Goal: Information Seeking & Learning: Learn about a topic

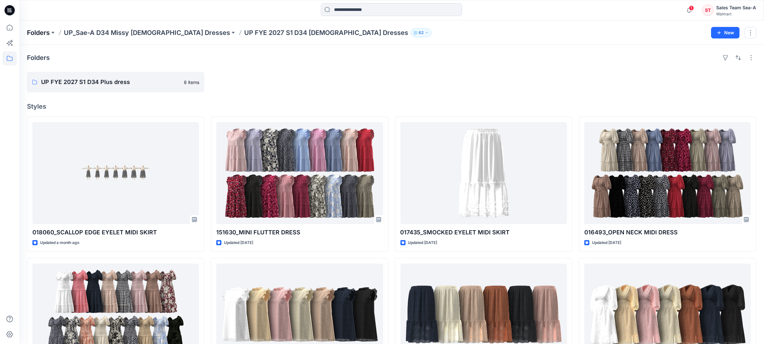
click at [49, 33] on p "Folders" at bounding box center [38, 32] width 23 height 9
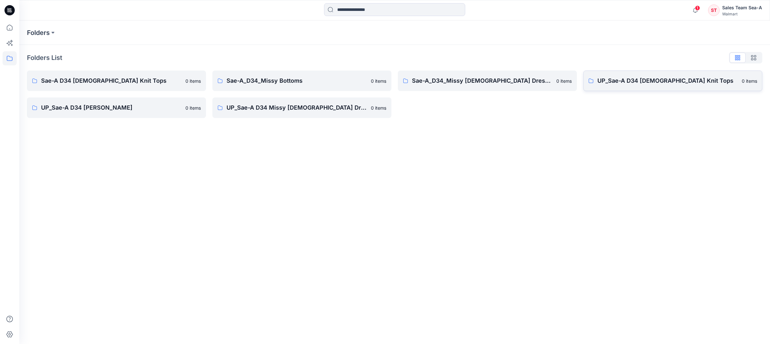
click at [681, 84] on p "UP_Sae-A D34 [DEMOGRAPHIC_DATA] Knit Tops" at bounding box center [667, 80] width 141 height 9
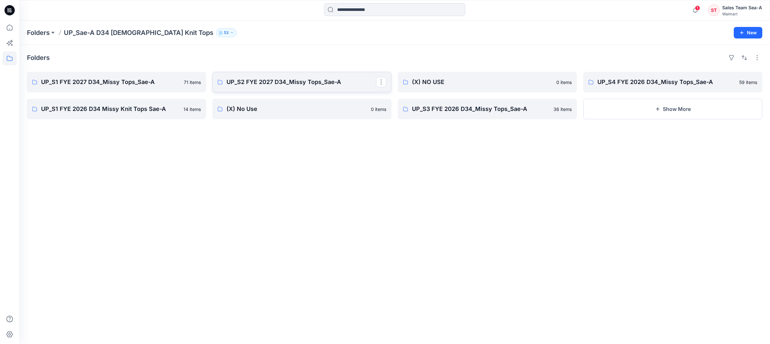
click at [300, 83] on p "UP_S2 FYE 2027 D34_Missy Tops_Sae-A" at bounding box center [302, 82] width 150 height 9
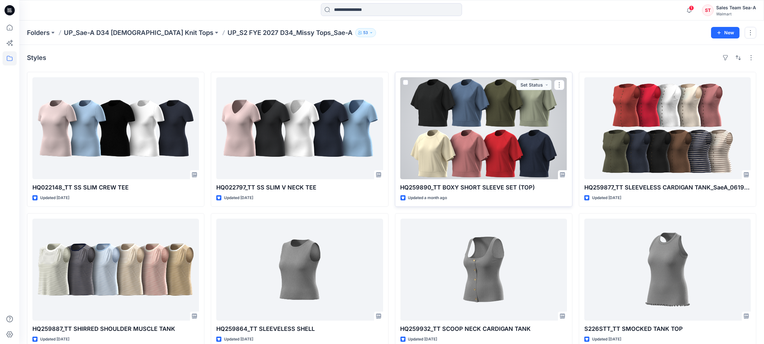
click at [512, 129] on div at bounding box center [483, 128] width 167 height 102
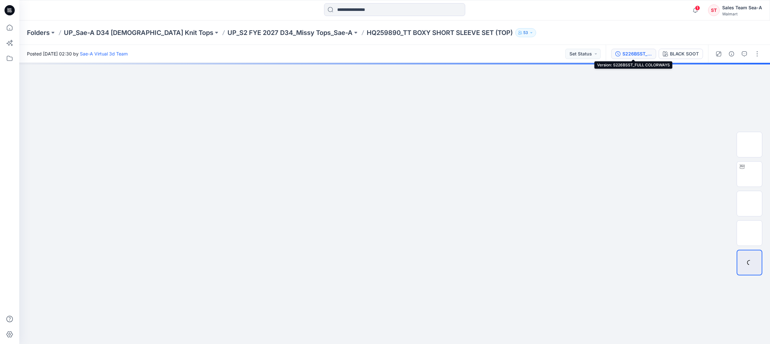
click at [623, 53] on div "S226BSST_FULL COLORWAYS" at bounding box center [637, 53] width 30 height 7
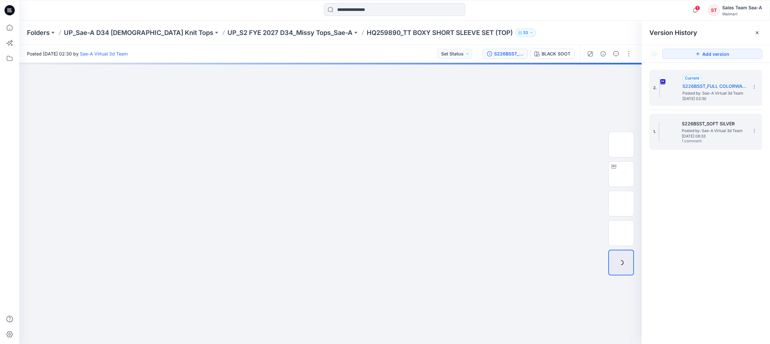
click at [659, 127] on img at bounding box center [659, 131] width 1 height 19
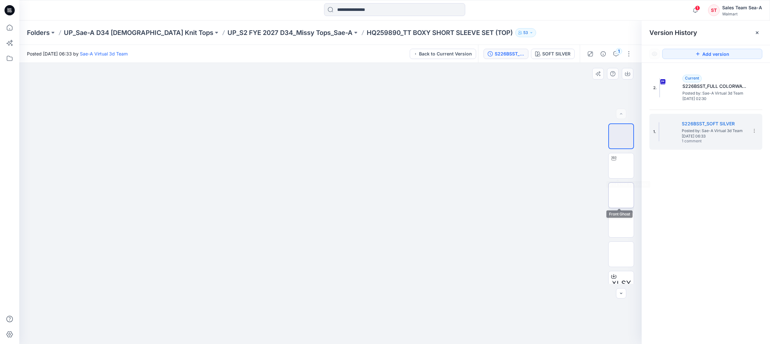
click at [621, 195] on img at bounding box center [621, 195] width 0 height 0
click at [629, 71] on icon "button" at bounding box center [627, 73] width 5 height 5
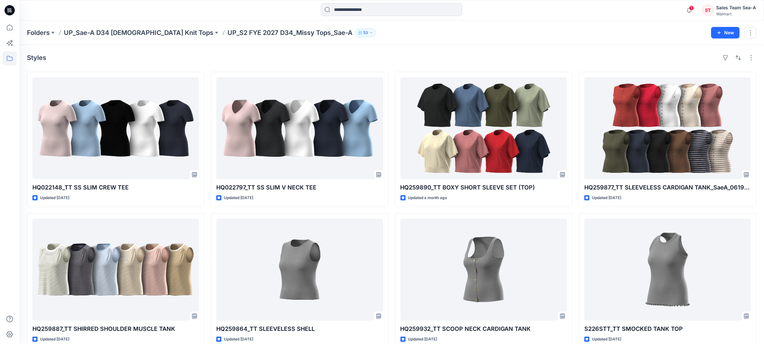
click at [548, 35] on div "Folders UP_Sae-A D34 [DEMOGRAPHIC_DATA] Knit Tops UP_S2 FYE 2027 D34_Missy Tops…" at bounding box center [366, 32] width 679 height 9
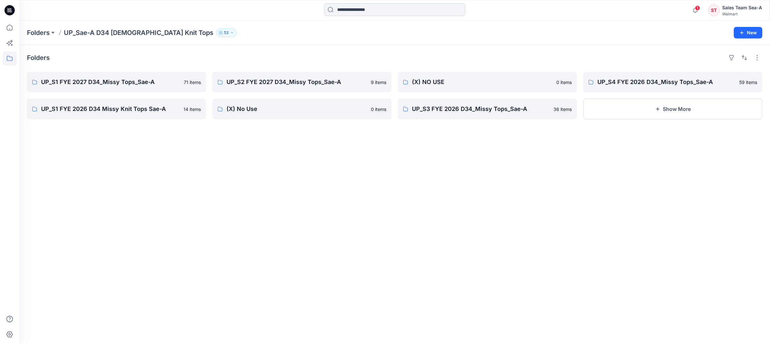
click at [377, 8] on input at bounding box center [394, 9] width 141 height 13
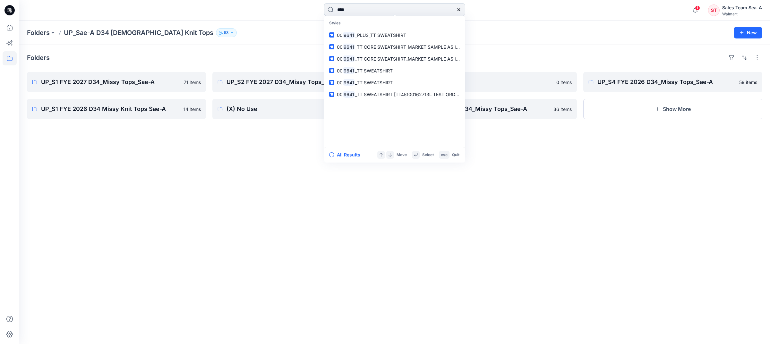
type input "****"
click at [103, 30] on p "UP_Sae-A D34 [DEMOGRAPHIC_DATA] Knit Tops" at bounding box center [139, 32] width 150 height 9
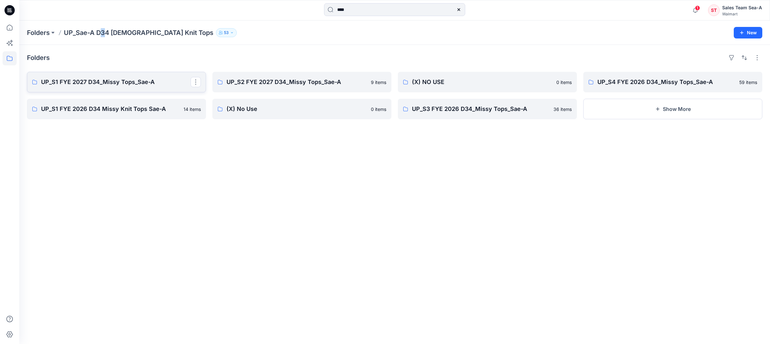
click at [113, 80] on p "UP_S1 FYE 2027 D34_Missy Tops_Sae-A" at bounding box center [116, 82] width 150 height 9
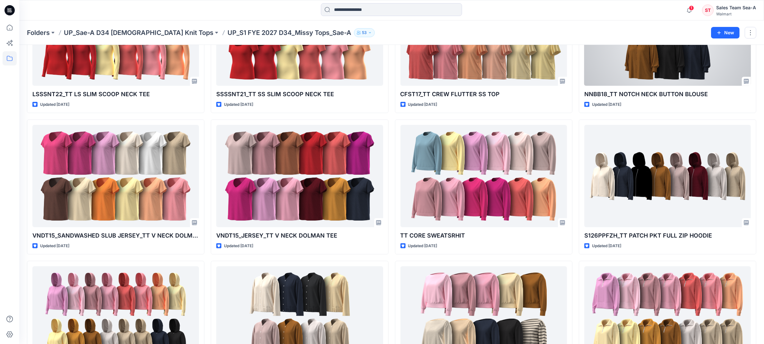
scroll to position [1225, 0]
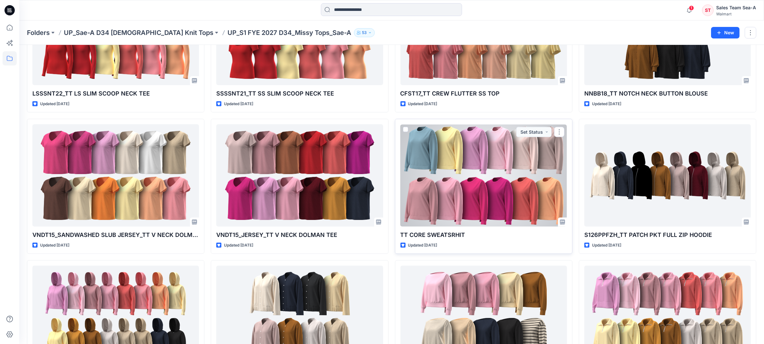
click at [535, 184] on div at bounding box center [483, 175] width 167 height 102
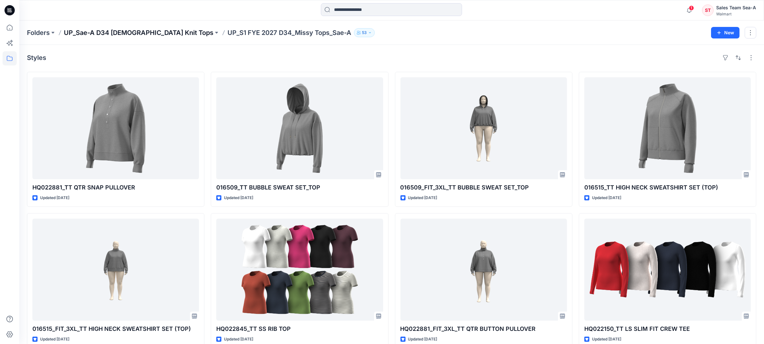
click at [158, 31] on p "UP_Sae-A D34 [DEMOGRAPHIC_DATA] Knit Tops" at bounding box center [139, 32] width 150 height 9
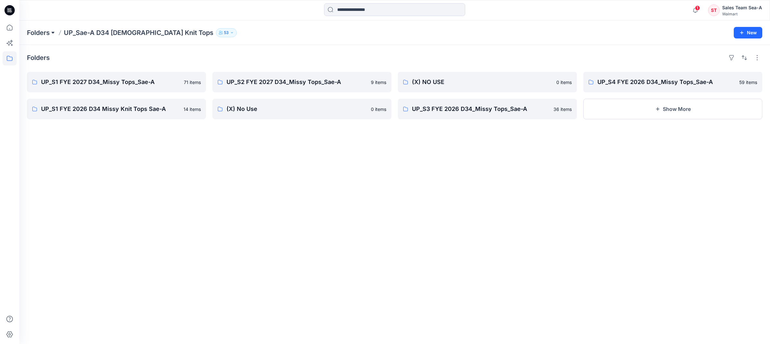
click at [52, 30] on button at bounding box center [53, 32] width 6 height 9
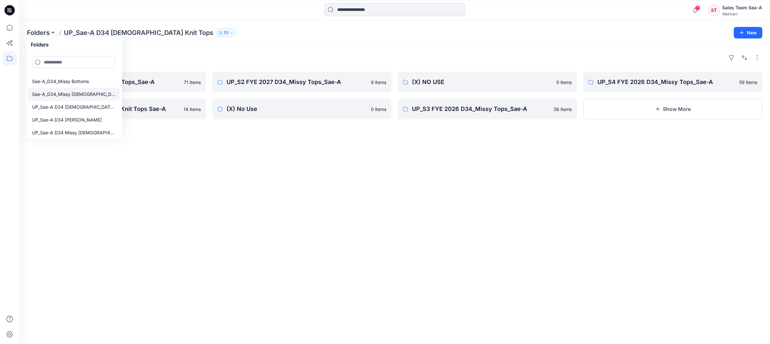
scroll to position [12, 0]
click at [93, 118] on p "UP_Sae-A D34 [PERSON_NAME]" at bounding box center [67, 118] width 70 height 8
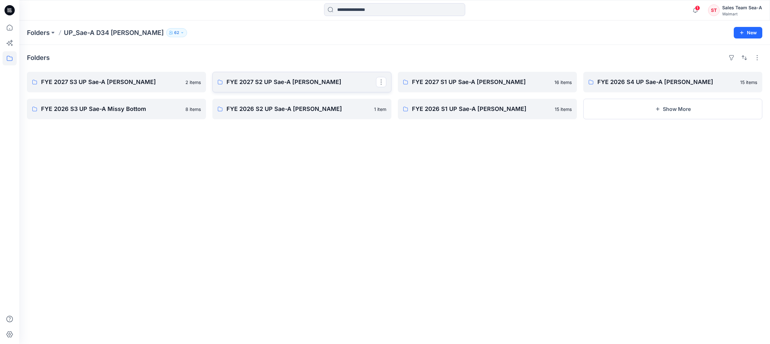
click at [258, 85] on p "FYE 2027 S2 UP Sae-A [PERSON_NAME]" at bounding box center [302, 82] width 150 height 9
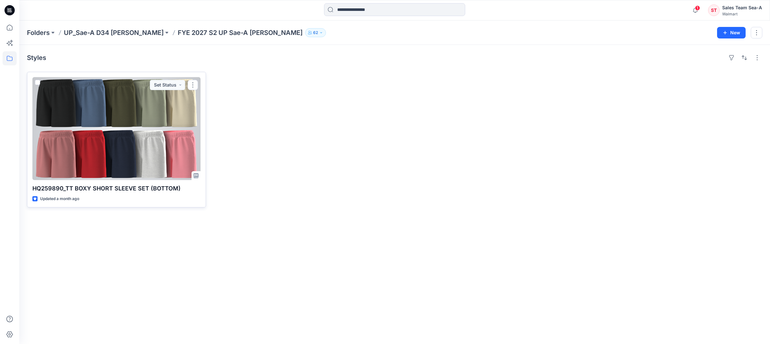
click at [151, 129] on div at bounding box center [116, 128] width 168 height 103
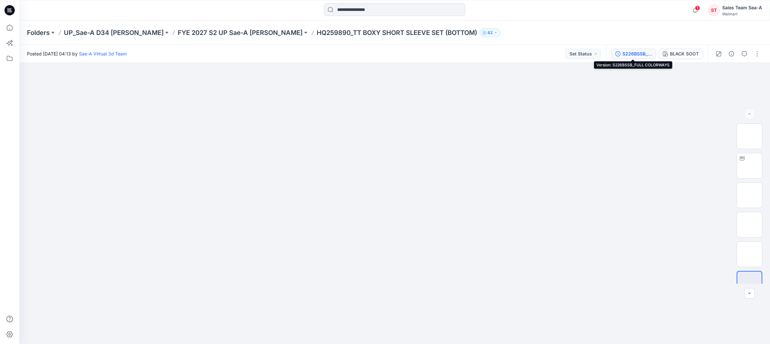
click at [638, 54] on div "S226BSSB_FULL COLORWAYS" at bounding box center [637, 53] width 30 height 7
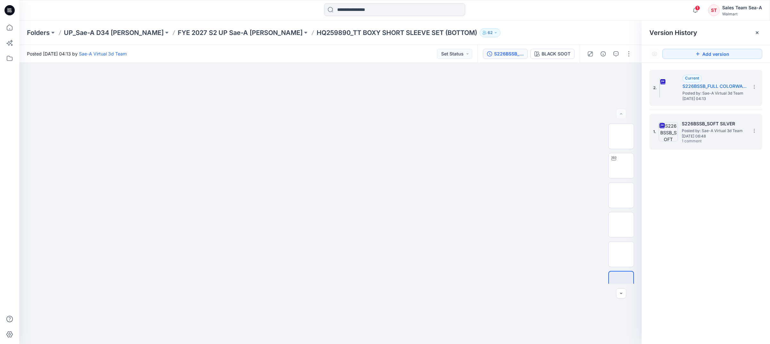
click at [693, 123] on h5 "S226BSSB_SOFT SILVER" at bounding box center [714, 124] width 64 height 8
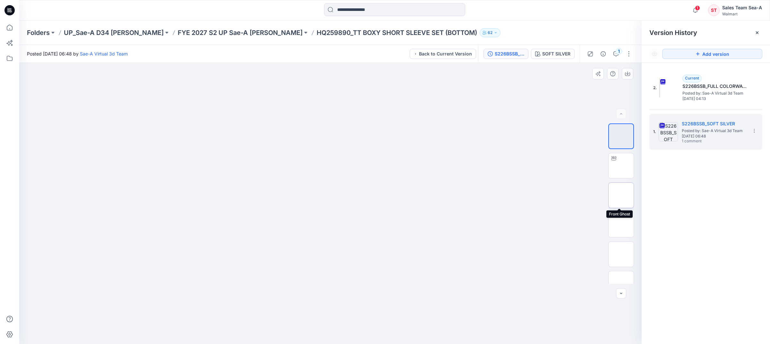
click at [621, 195] on img at bounding box center [621, 195] width 0 height 0
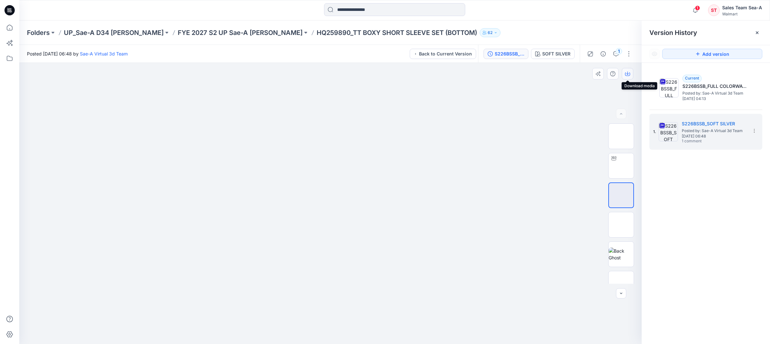
click at [627, 74] on icon "button" at bounding box center [627, 73] width 3 height 3
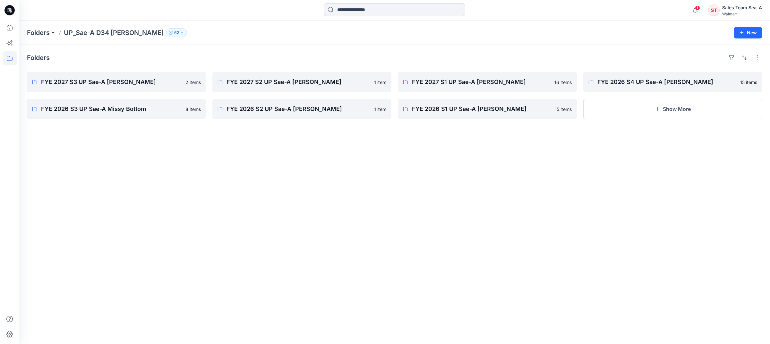
click at [52, 32] on button at bounding box center [53, 32] width 6 height 9
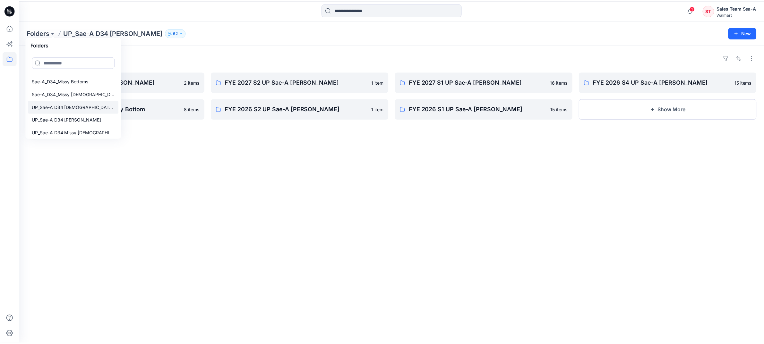
scroll to position [12, 0]
click at [90, 107] on p "UP_Sae-A D34 [DEMOGRAPHIC_DATA] Knit Tops" at bounding box center [73, 105] width 83 height 8
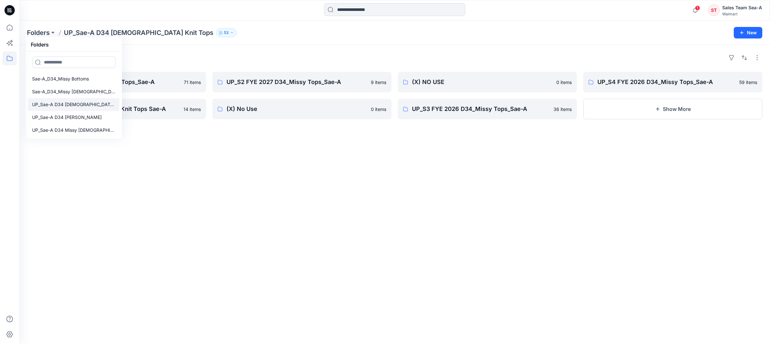
click at [84, 104] on p "UP_Sae-A D34 [DEMOGRAPHIC_DATA] Knit Tops" at bounding box center [73, 105] width 83 height 8
click at [228, 165] on div "Folders UP_S1 FYE 2027 D34_Missy Tops_Sae-A 71 items UP_S1 FYE 2026 D34 Missy K…" at bounding box center [394, 194] width 751 height 299
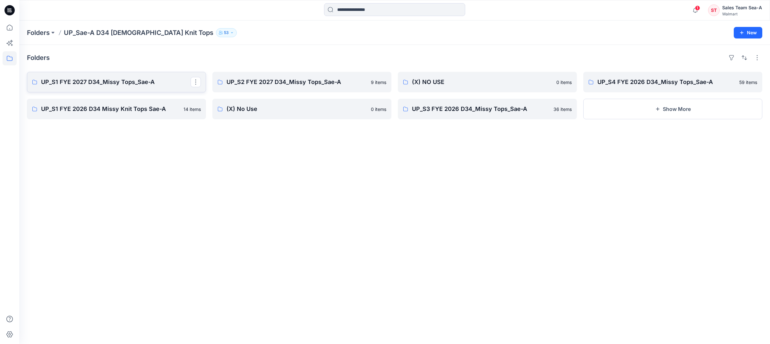
click at [127, 87] on p "UP_S1 FYE 2027 D34_Missy Tops_Sae-A" at bounding box center [116, 82] width 150 height 9
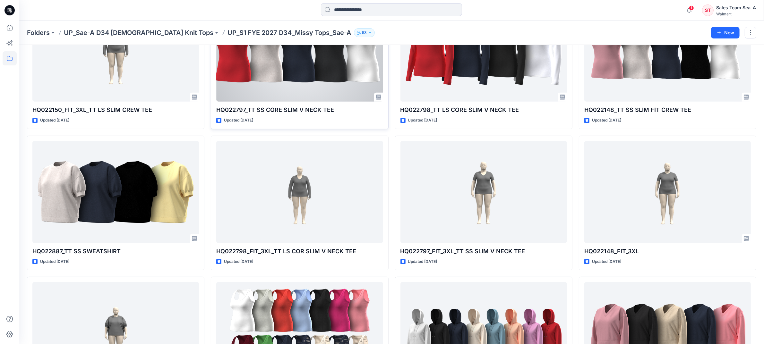
scroll to position [441, 0]
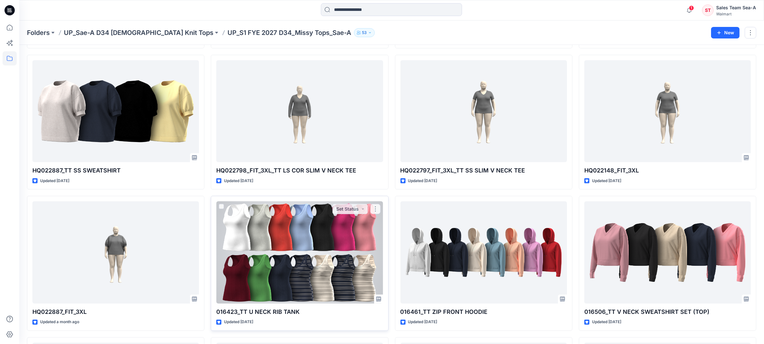
click at [324, 238] on div at bounding box center [299, 252] width 167 height 102
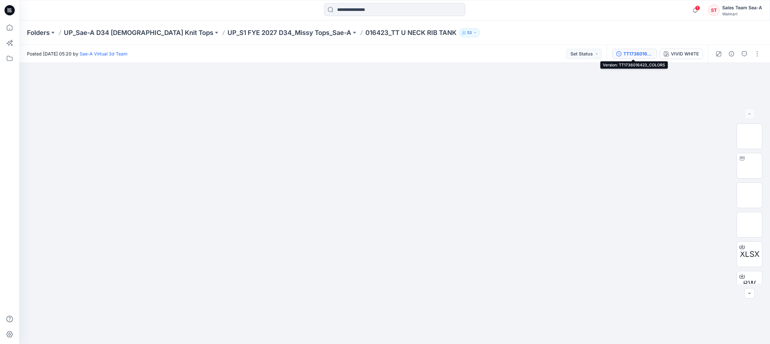
click at [632, 53] on div "TT1736016423_COLORS" at bounding box center [638, 53] width 30 height 7
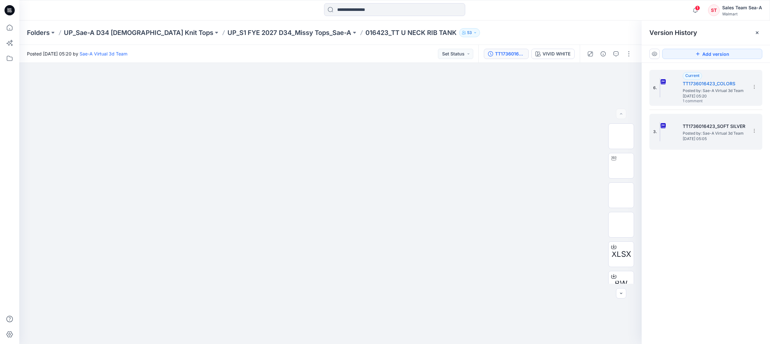
click at [679, 124] on div "3. TT1736016423_SOFT SILVER Posted by: Sae-A Virtual 3d Team [DATE] 05:05" at bounding box center [701, 131] width 96 height 31
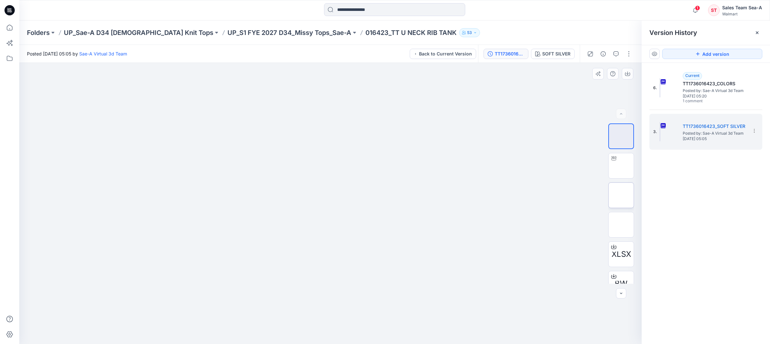
click at [621, 195] on img at bounding box center [621, 195] width 0 height 0
click at [626, 71] on icon "button" at bounding box center [627, 73] width 5 height 5
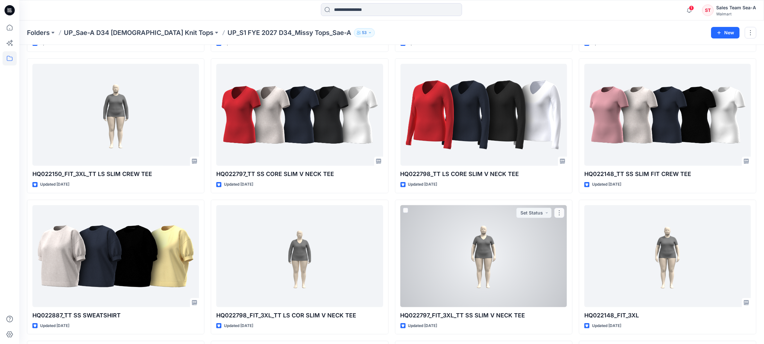
scroll to position [262, 0]
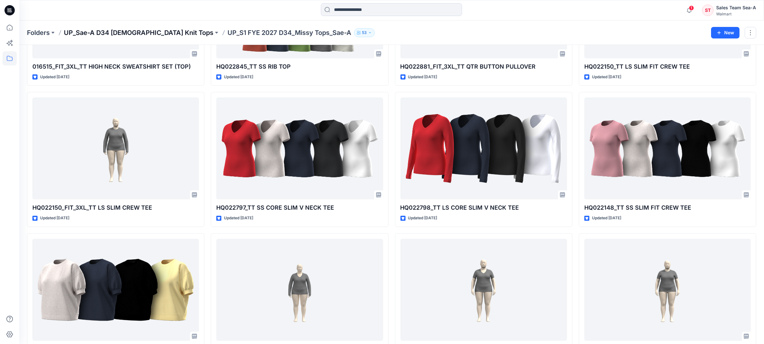
click at [134, 34] on p "UP_Sae-A D34 [DEMOGRAPHIC_DATA] Knit Tops" at bounding box center [139, 32] width 150 height 9
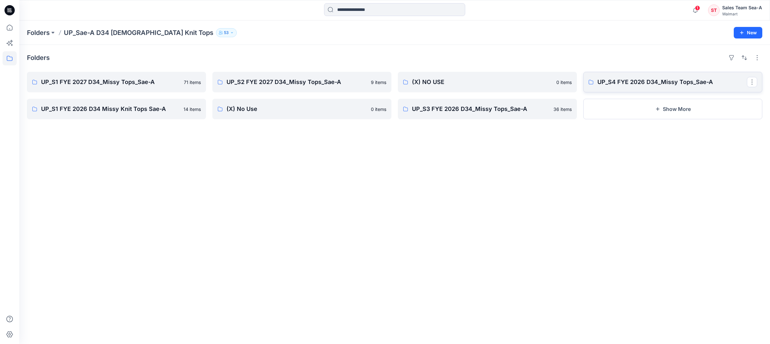
click at [647, 74] on link "UP_S4 FYE 2026 D34_Missy Tops_Sae-A" at bounding box center [672, 82] width 179 height 21
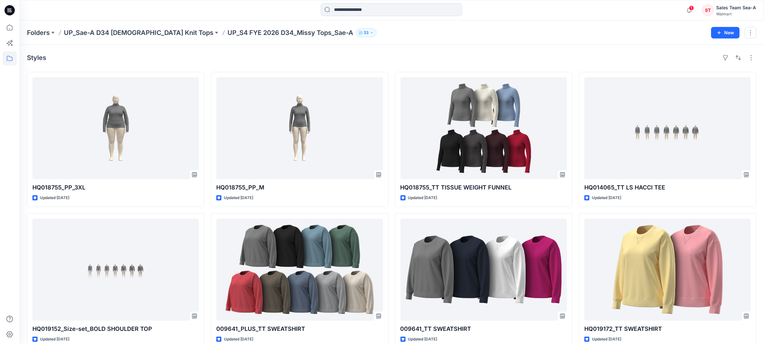
scroll to position [40, 0]
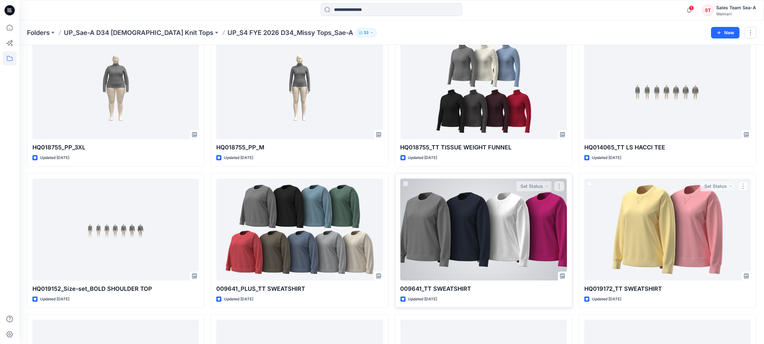
click at [468, 235] on div at bounding box center [483, 230] width 167 height 102
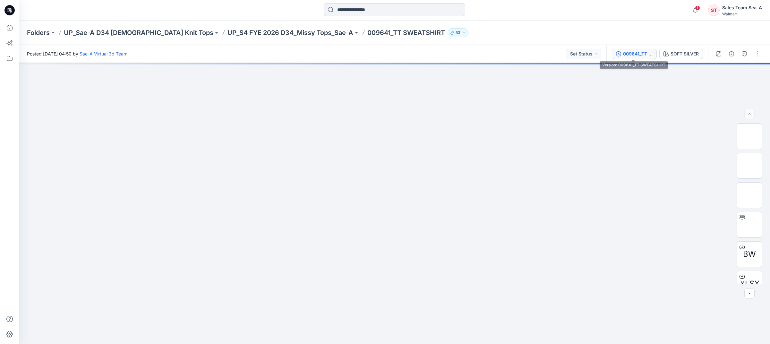
click at [639, 50] on div "009641_TT SWEATSHIRT" at bounding box center [638, 53] width 30 height 7
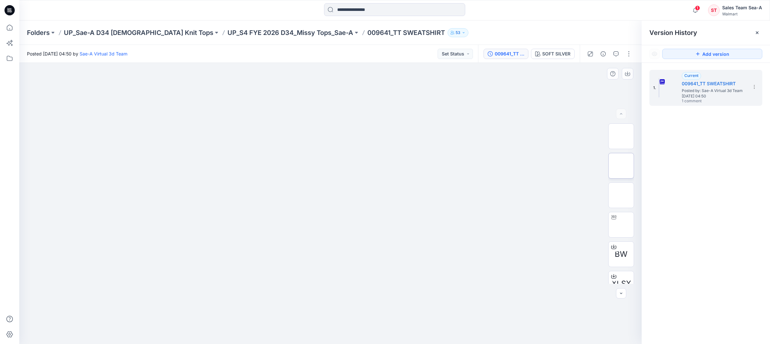
click at [621, 166] on img at bounding box center [621, 166] width 0 height 0
click at [626, 75] on icon "button" at bounding box center [627, 75] width 5 height 4
click at [621, 195] on img at bounding box center [621, 195] width 0 height 0
click at [628, 73] on icon "button" at bounding box center [627, 73] width 5 height 5
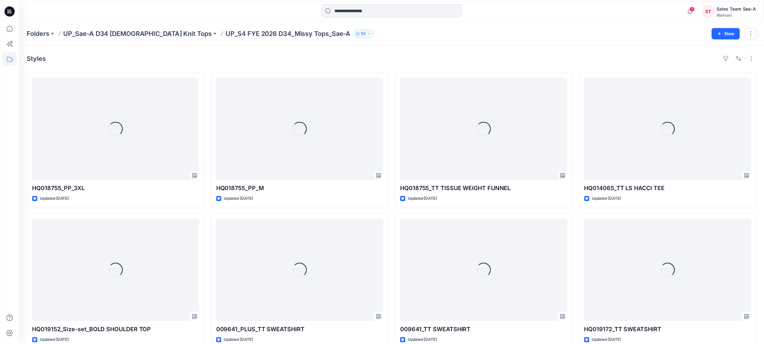
scroll to position [40, 0]
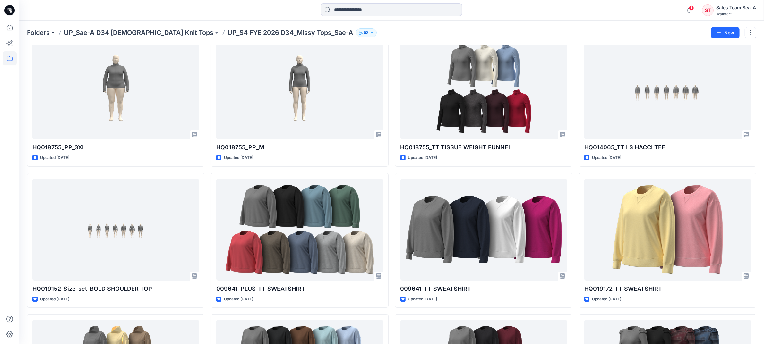
click at [55, 31] on button at bounding box center [53, 32] width 6 height 9
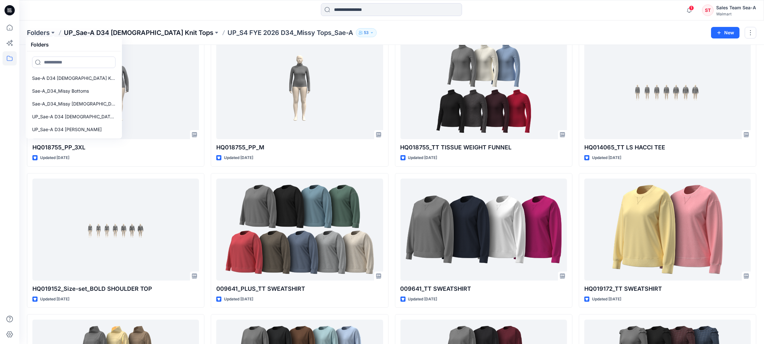
click at [155, 35] on p "UP_Sae-A D34 [DEMOGRAPHIC_DATA] Knit Tops" at bounding box center [139, 32] width 150 height 9
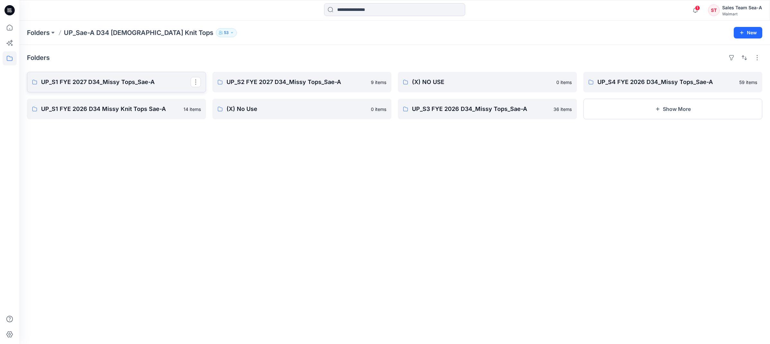
click at [144, 83] on p "UP_S1 FYE 2027 D34_Missy Tops_Sae-A" at bounding box center [116, 82] width 150 height 9
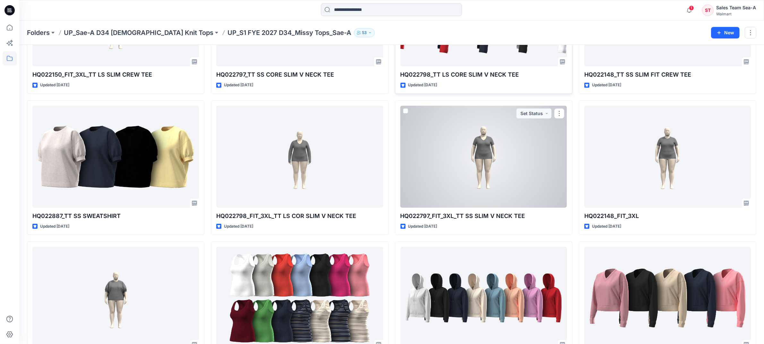
scroll to position [481, 0]
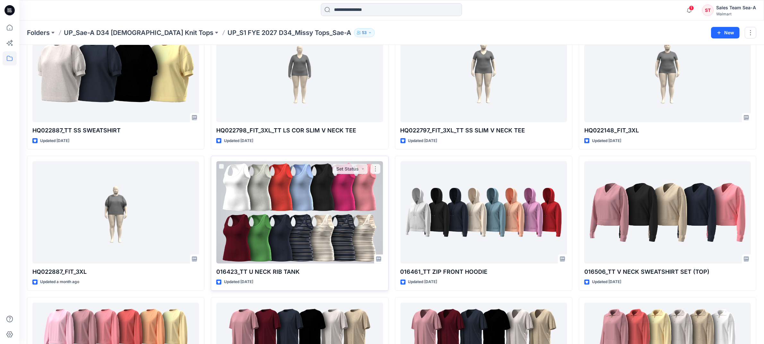
click at [356, 218] on div at bounding box center [299, 212] width 167 height 102
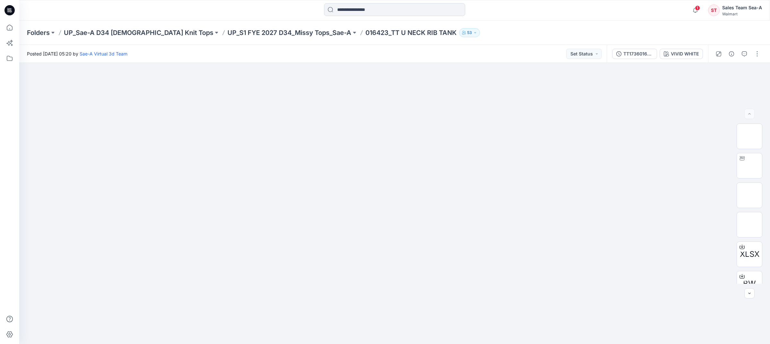
click at [637, 59] on div "TT1736016423_COLORS VIVID WHITE" at bounding box center [657, 54] width 101 height 18
click at [636, 52] on div "TT1736016423_COLORS" at bounding box center [638, 53] width 30 height 7
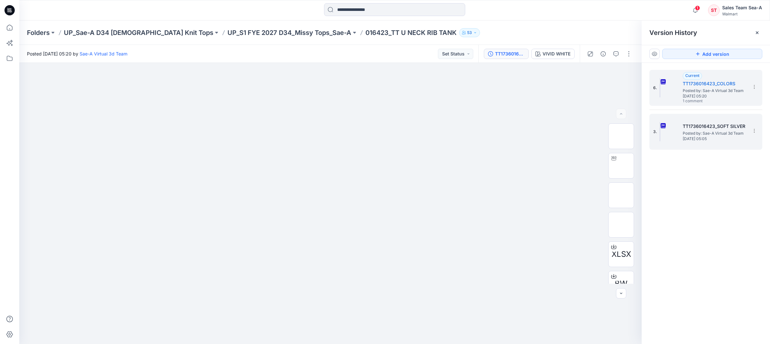
click at [660, 136] on img at bounding box center [660, 131] width 1 height 19
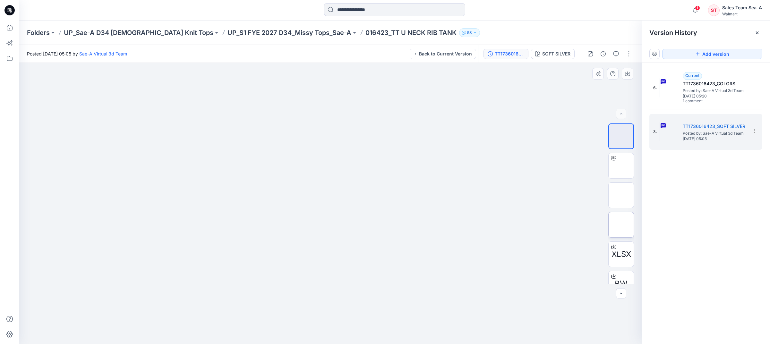
click at [621, 225] on img at bounding box center [621, 225] width 0 height 0
click at [626, 73] on icon "button" at bounding box center [627, 73] width 5 height 5
click at [427, 321] on div at bounding box center [330, 204] width 622 height 282
click at [627, 74] on icon "button" at bounding box center [627, 73] width 5 height 5
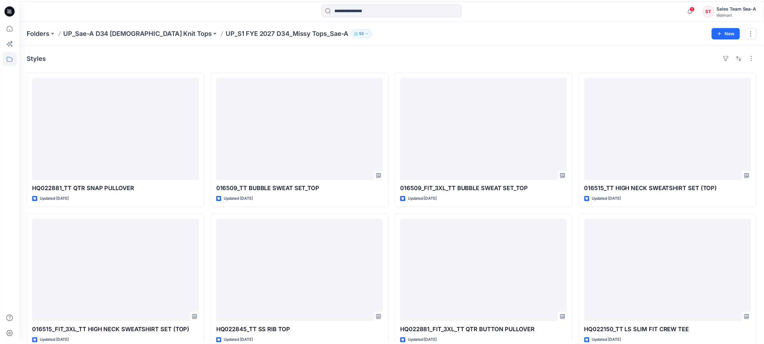
scroll to position [481, 0]
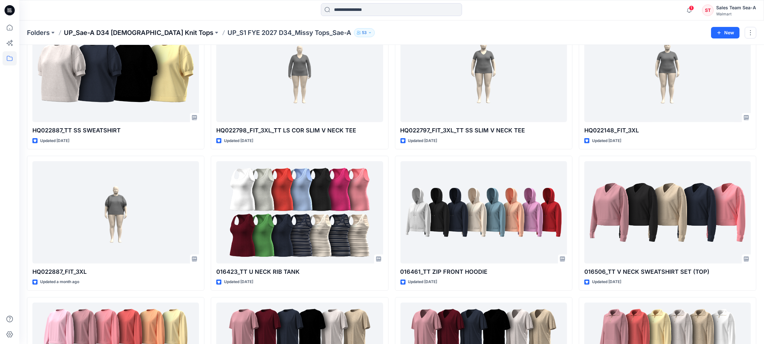
click at [158, 31] on p "UP_Sae-A D34 [DEMOGRAPHIC_DATA] Knit Tops" at bounding box center [139, 32] width 150 height 9
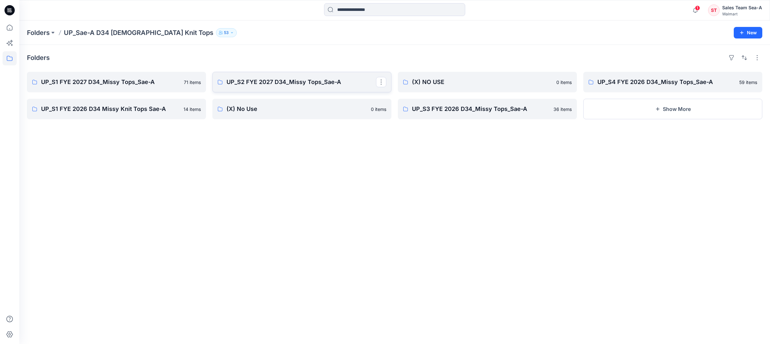
click at [315, 84] on p "UP_S2 FYE 2027 D34_Missy Tops_Sae-A" at bounding box center [302, 82] width 150 height 9
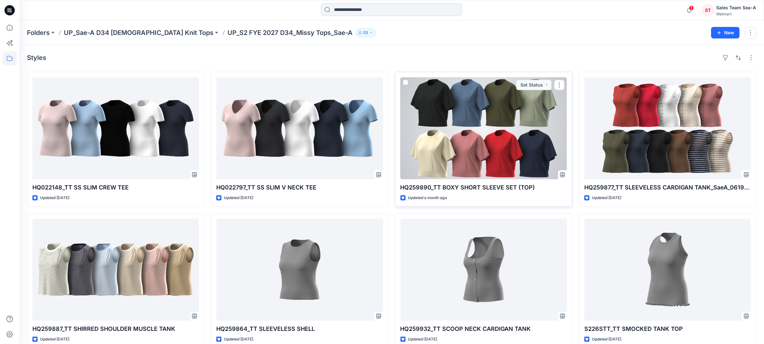
click at [467, 134] on div at bounding box center [483, 128] width 167 height 102
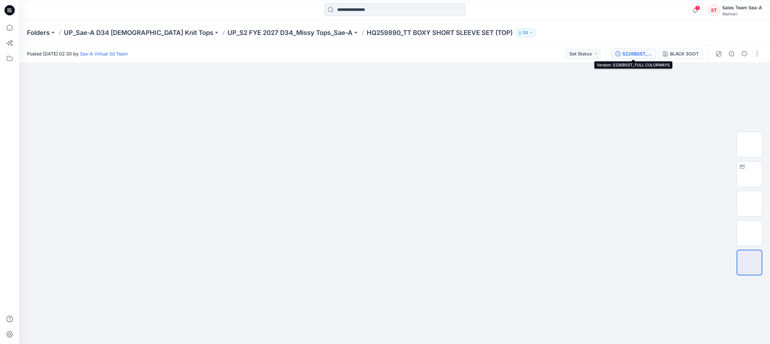
click at [638, 54] on div "S226BSST_FULL COLORWAYS" at bounding box center [637, 53] width 30 height 7
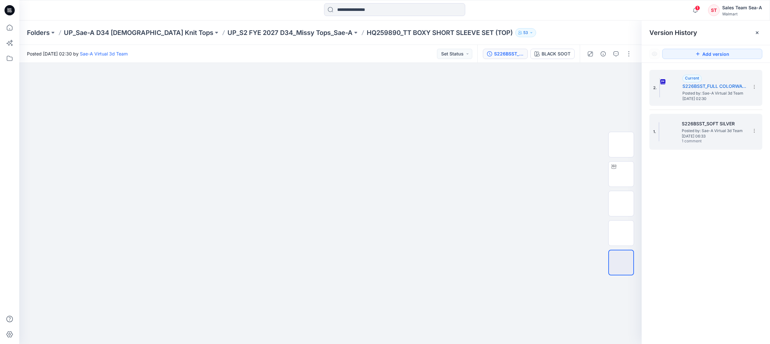
click at [659, 141] on img at bounding box center [659, 131] width 1 height 19
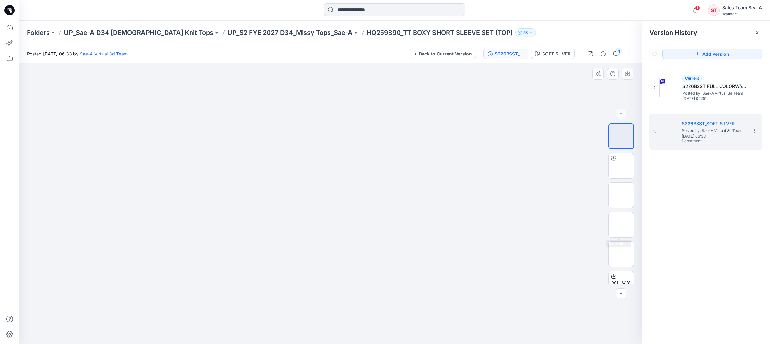
drag, startPoint x: 627, startPoint y: 221, endPoint x: 636, endPoint y: 209, distance: 15.7
click at [621, 225] on img at bounding box center [621, 225] width 0 height 0
click at [631, 75] on button "button" at bounding box center [628, 74] width 12 height 12
click at [159, 32] on p "UP_Sae-A D34 [DEMOGRAPHIC_DATA] Knit Tops" at bounding box center [139, 32] width 150 height 9
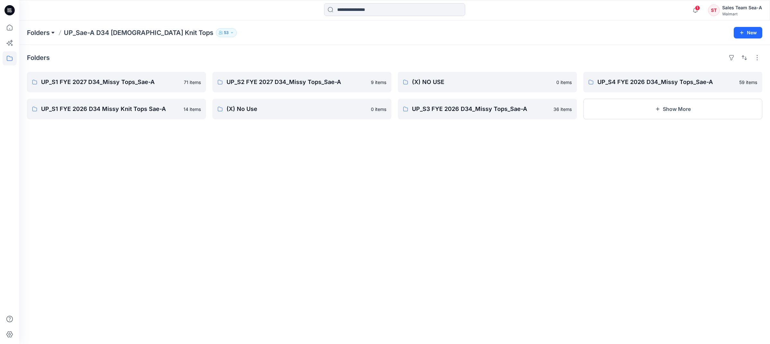
click at [54, 34] on button at bounding box center [53, 32] width 6 height 9
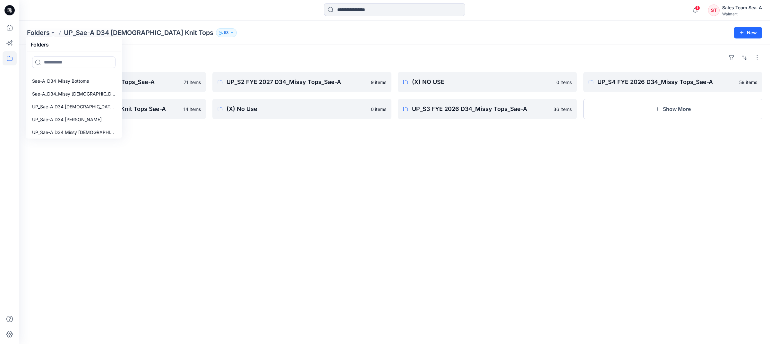
scroll to position [12, 0]
click at [85, 118] on p "UP_Sae-A D34 [PERSON_NAME]" at bounding box center [67, 118] width 70 height 8
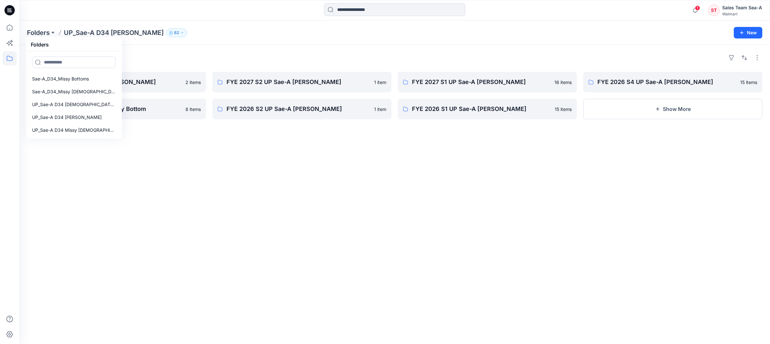
click at [318, 176] on div "Folders FYE 2027 S3 UP Sae-A [PERSON_NAME] 2 items FYE 2026 S3 UP Sae-A Missy B…" at bounding box center [394, 194] width 751 height 299
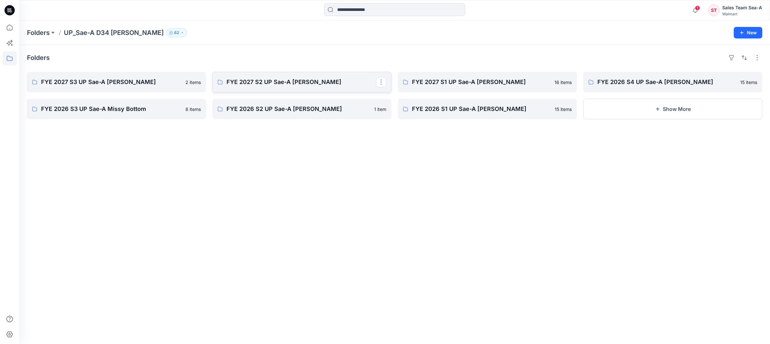
click at [287, 80] on p "FYE 2027 S2 UP Sae-A [PERSON_NAME]" at bounding box center [302, 82] width 150 height 9
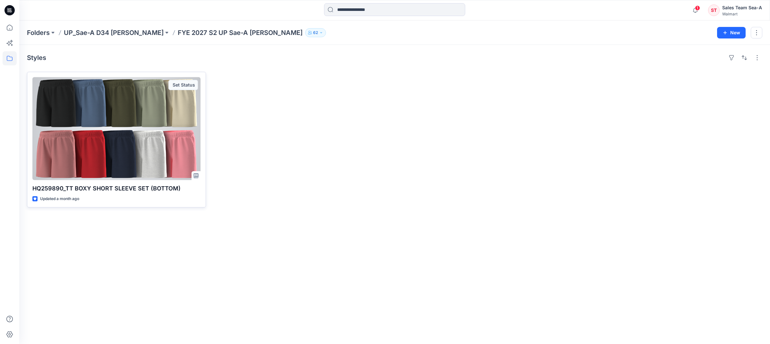
click at [167, 134] on div at bounding box center [116, 128] width 168 height 103
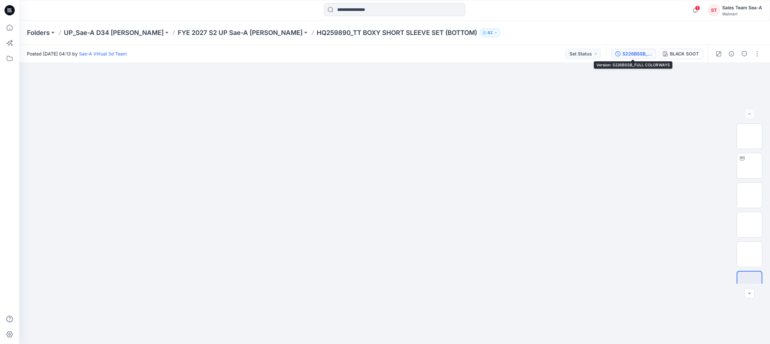
click at [635, 54] on div "S226BSSB_FULL COLORWAYS" at bounding box center [637, 53] width 30 height 7
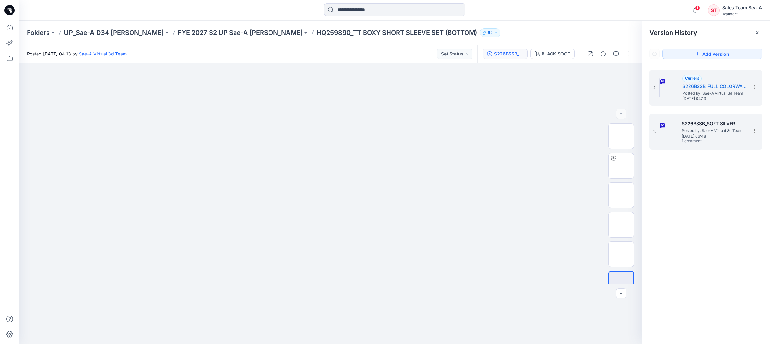
click at [692, 129] on span "Posted by: Sae-A Virtual 3d Team" at bounding box center [714, 131] width 64 height 6
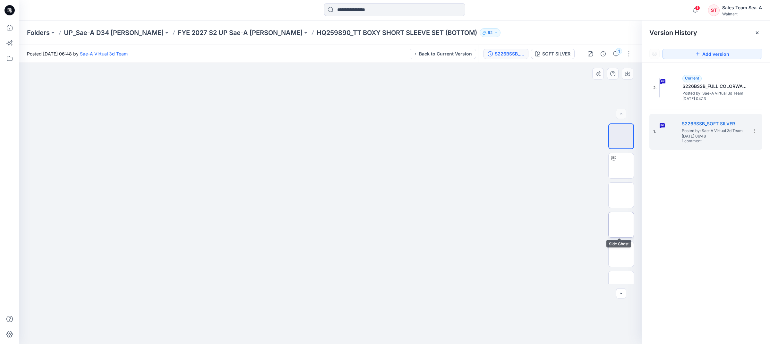
click at [621, 225] on img at bounding box center [621, 225] width 0 height 0
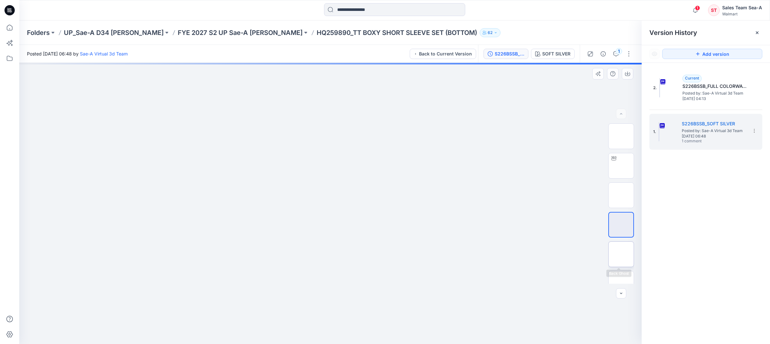
click at [621, 254] on img at bounding box center [621, 254] width 0 height 0
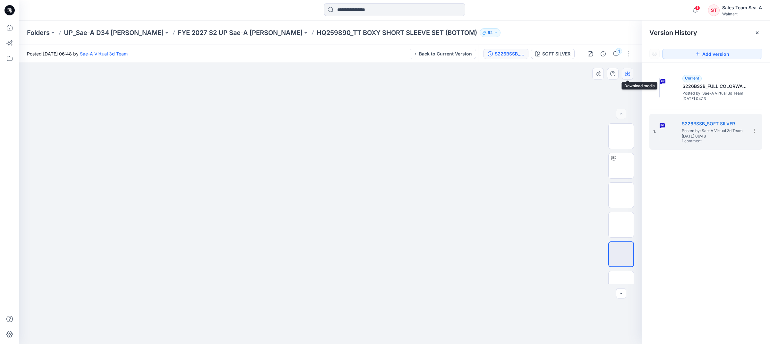
click at [631, 70] on button "button" at bounding box center [628, 74] width 12 height 12
